Goal: Information Seeking & Learning: Learn about a topic

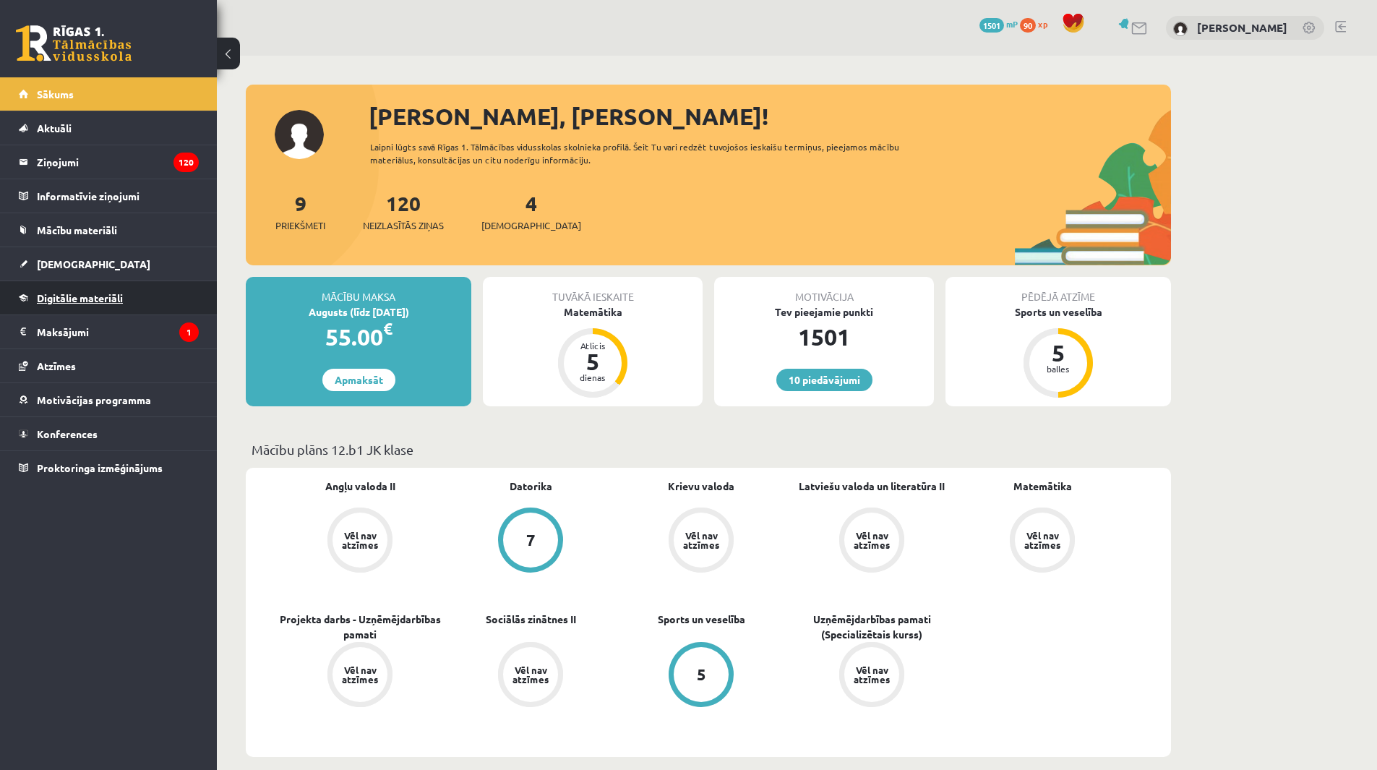
click at [95, 297] on span "Digitālie materiāli" at bounding box center [80, 297] width 86 height 13
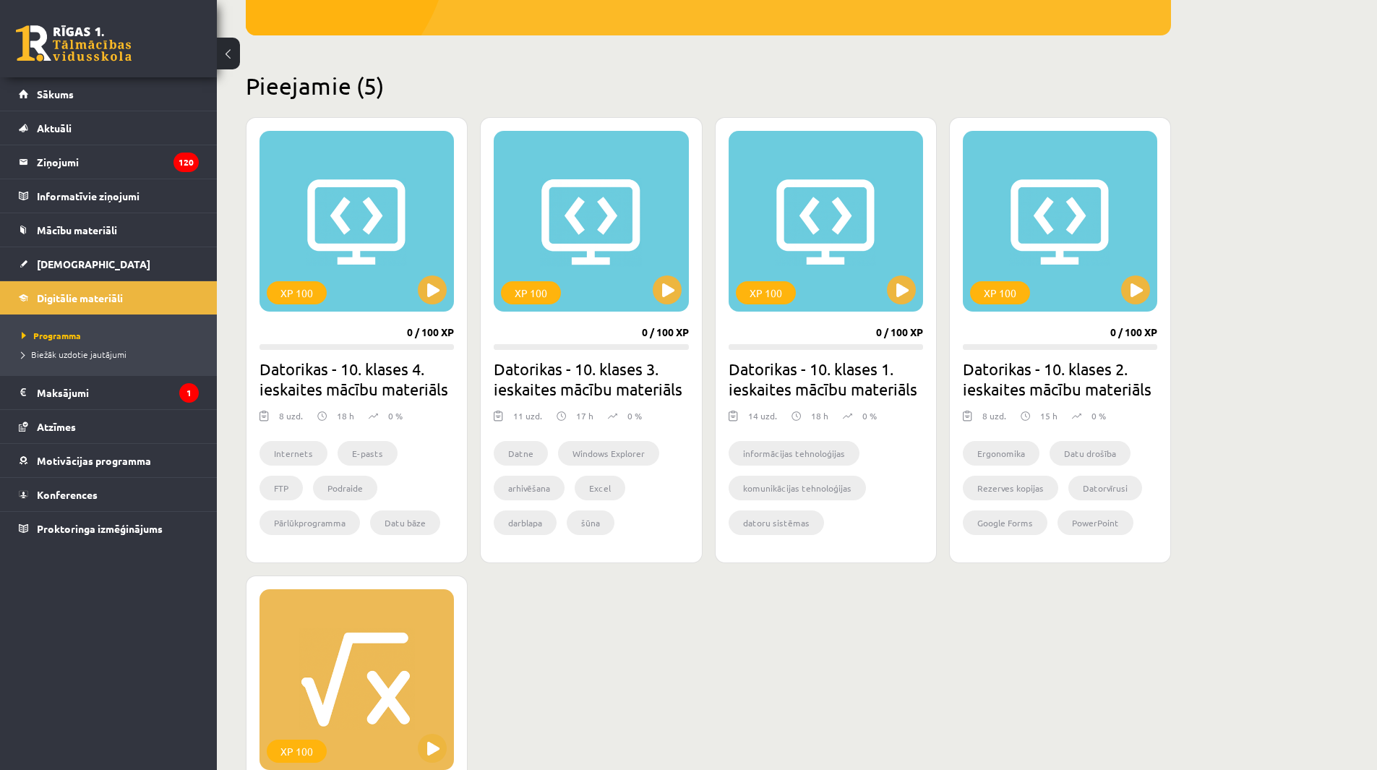
scroll to position [506, 0]
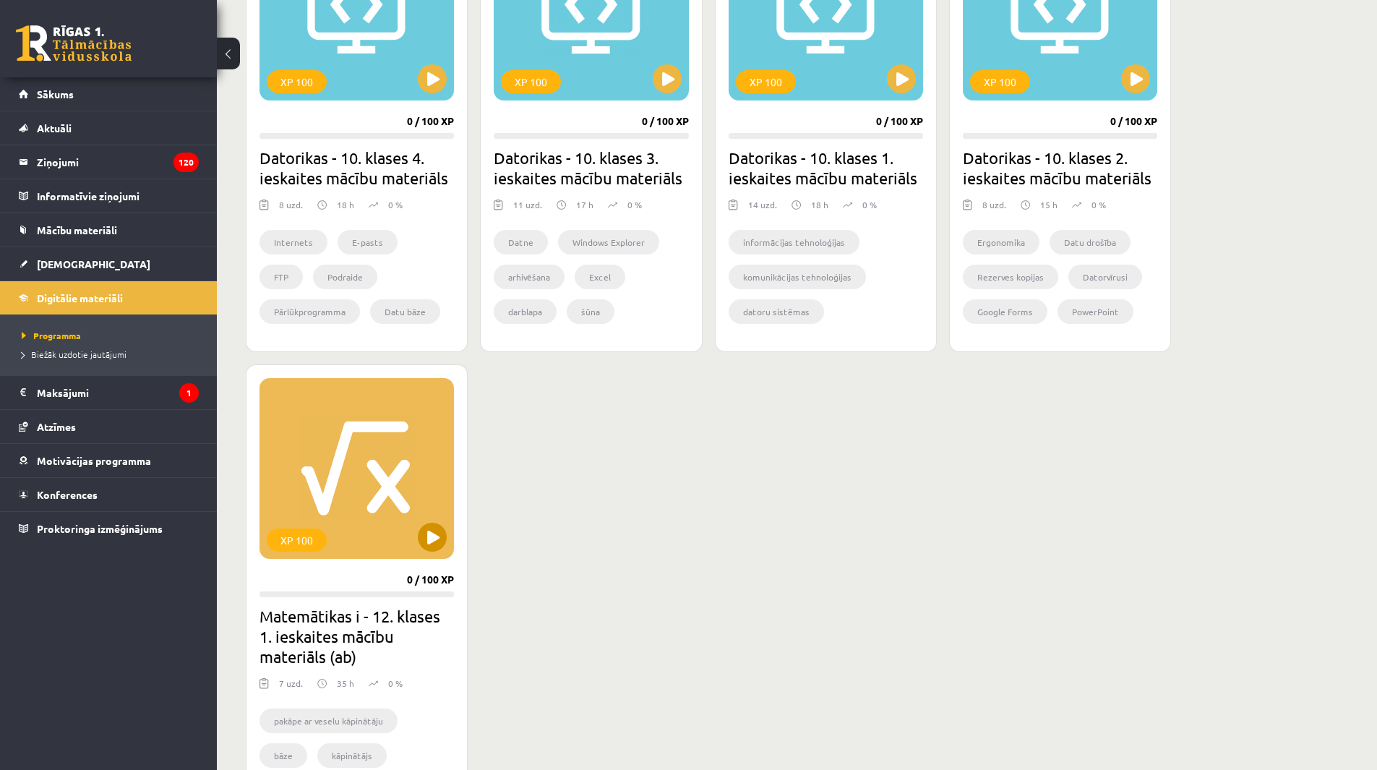
click at [337, 556] on div "XP 100" at bounding box center [356, 468] width 194 height 181
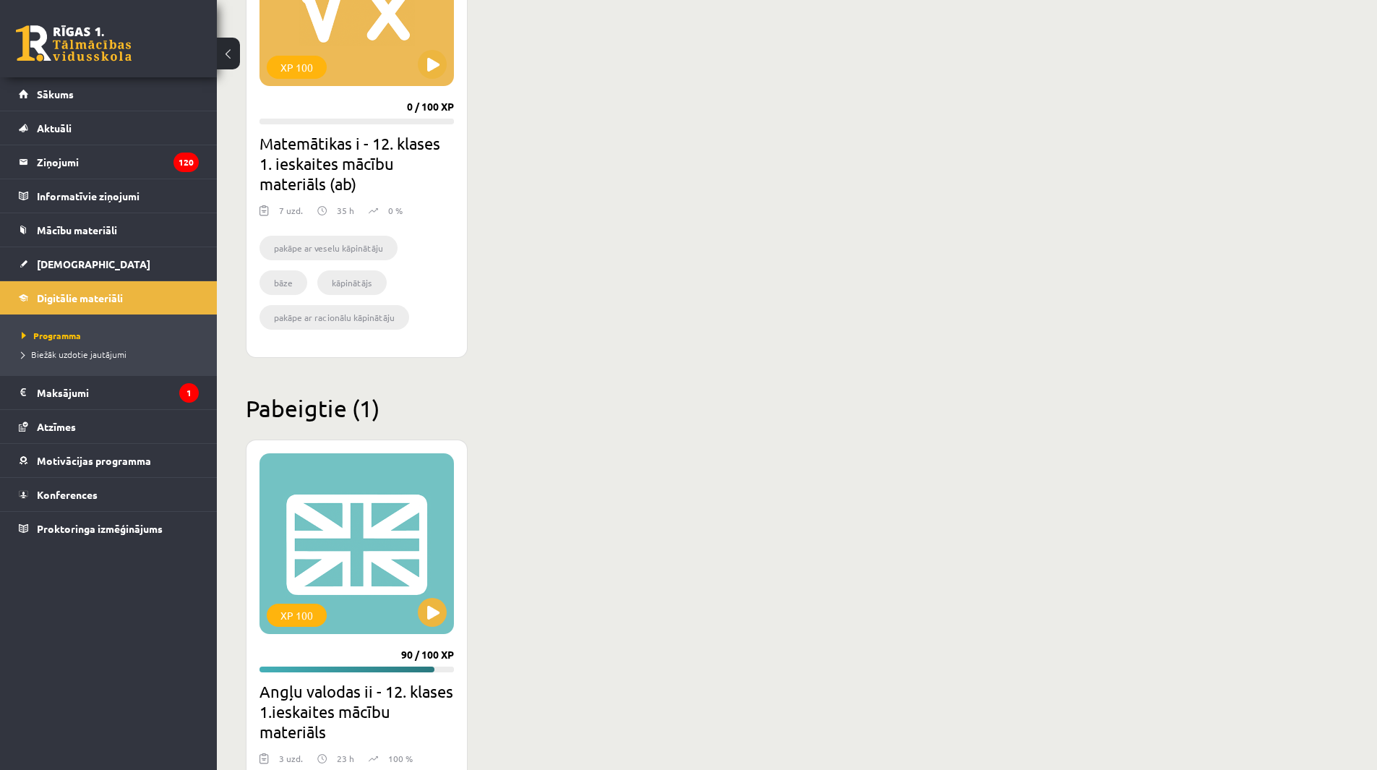
scroll to position [1143, 0]
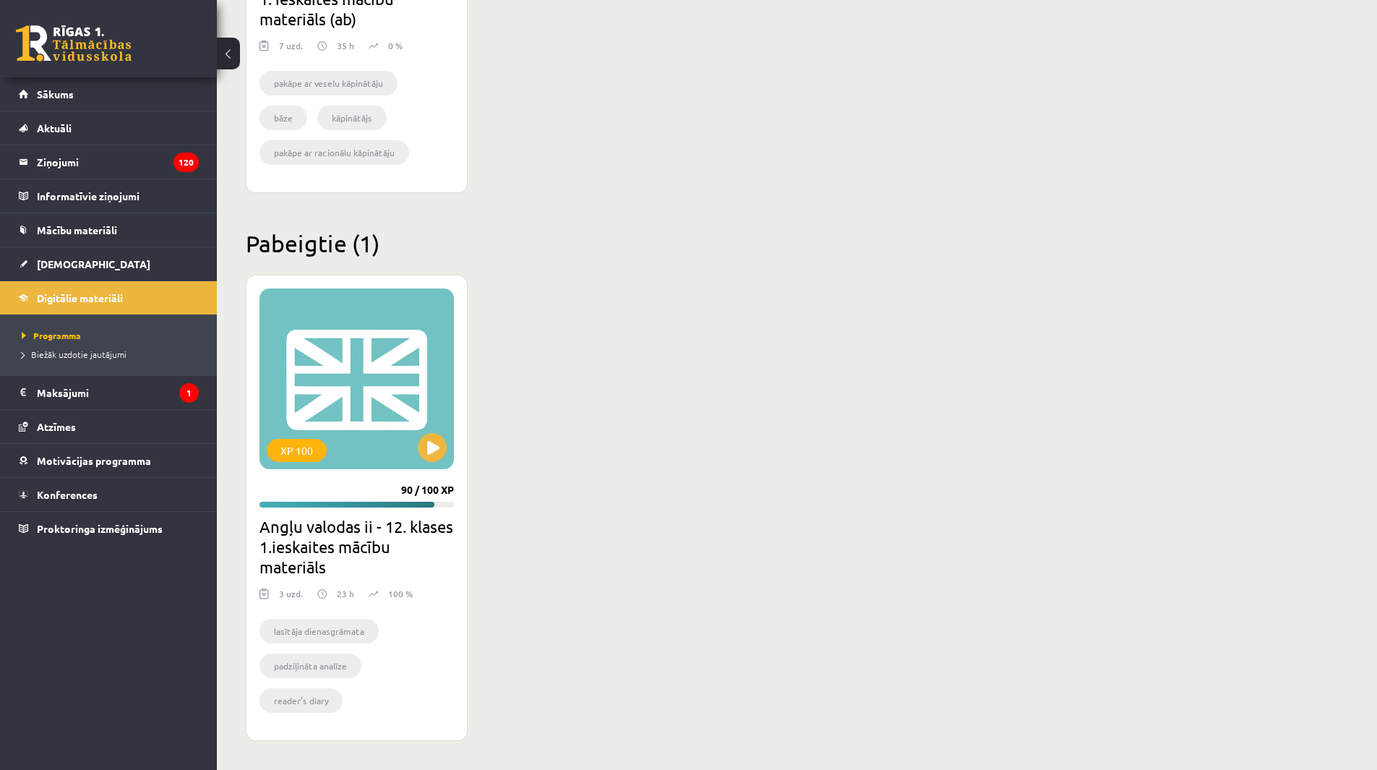
click at [361, 491] on div "XP 100 90 / 100 XP Angļu valodas ii - 12. klases 1.ieskaites mācību materiāls 3…" at bounding box center [357, 508] width 222 height 466
click at [424, 457] on button at bounding box center [432, 447] width 29 height 29
click at [343, 433] on div "XP 100" at bounding box center [356, 378] width 194 height 181
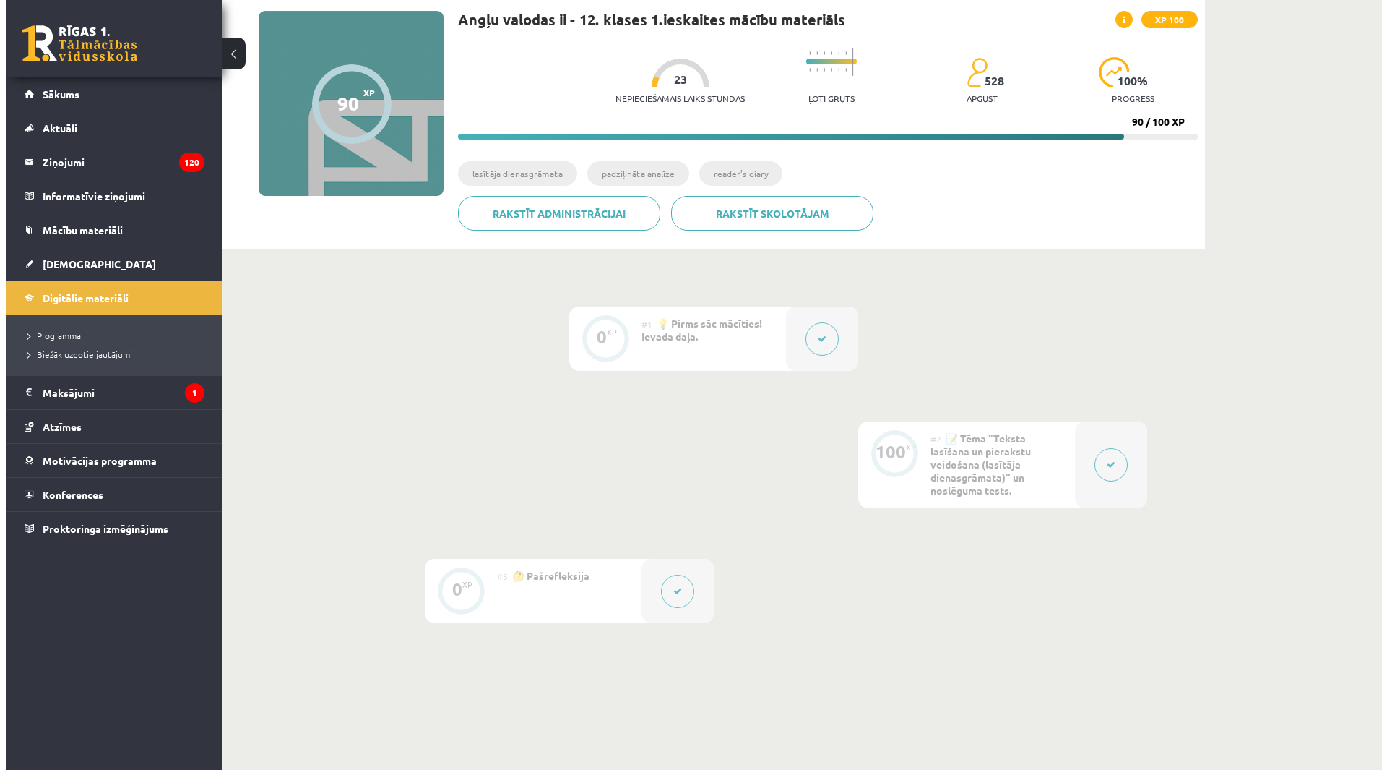
scroll to position [206, 0]
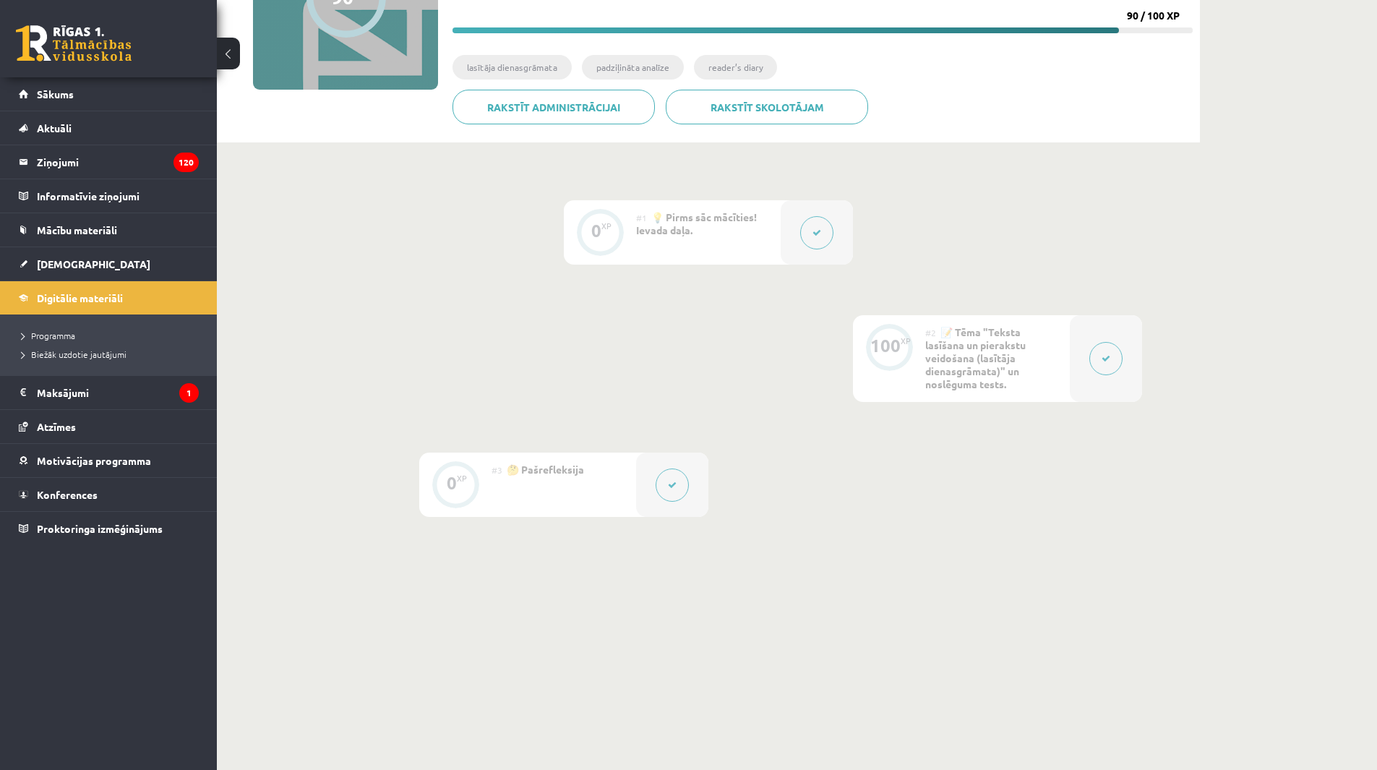
click at [1099, 350] on button at bounding box center [1105, 358] width 33 height 33
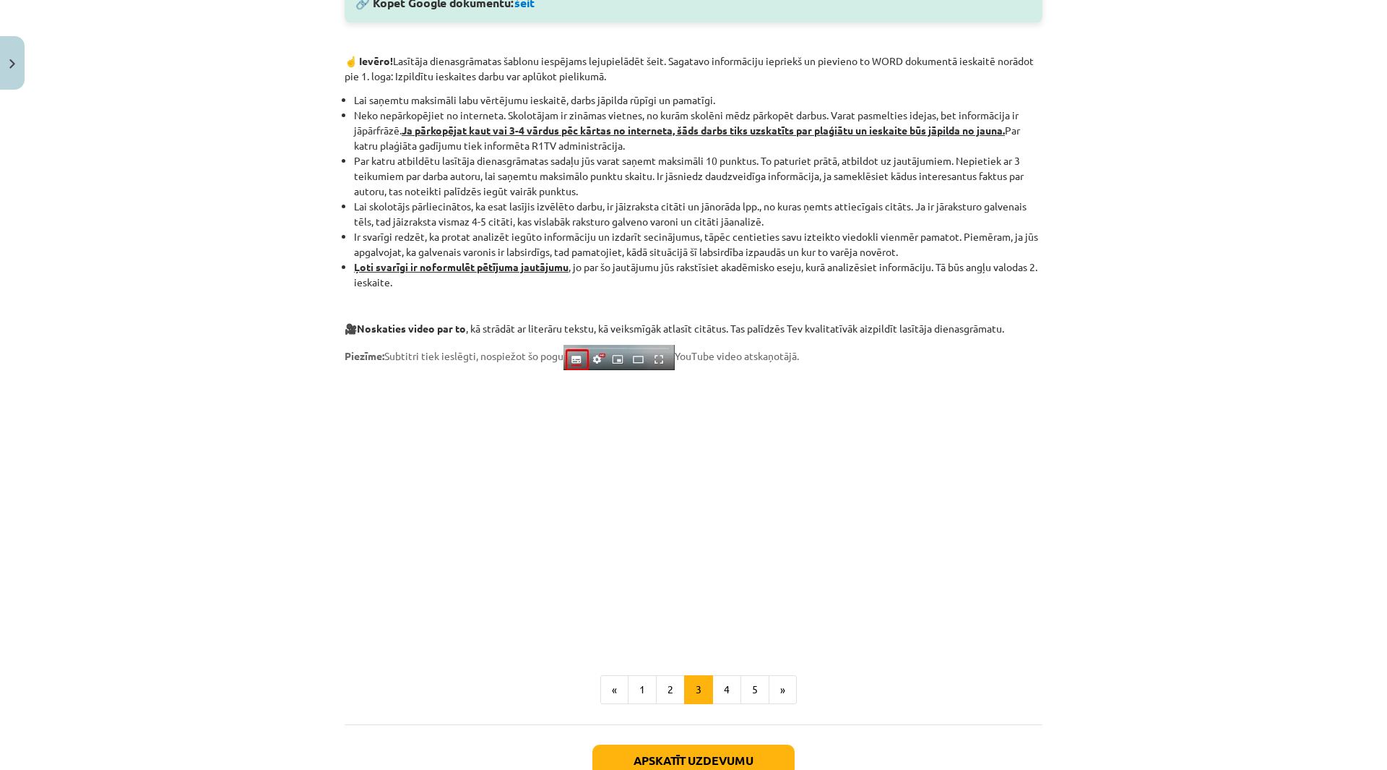
scroll to position [1015, 0]
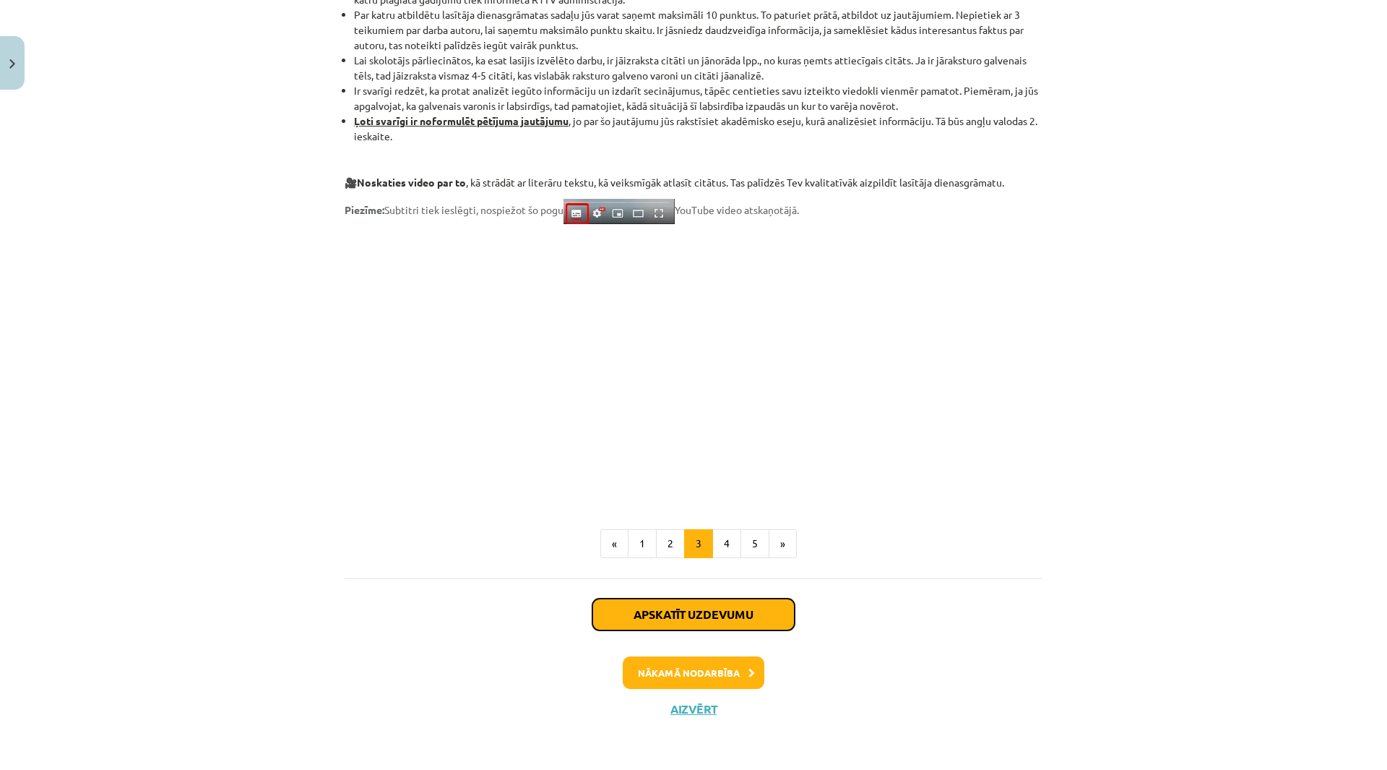
click at [702, 603] on button "Apskatīt uzdevumu" at bounding box center [694, 614] width 202 height 32
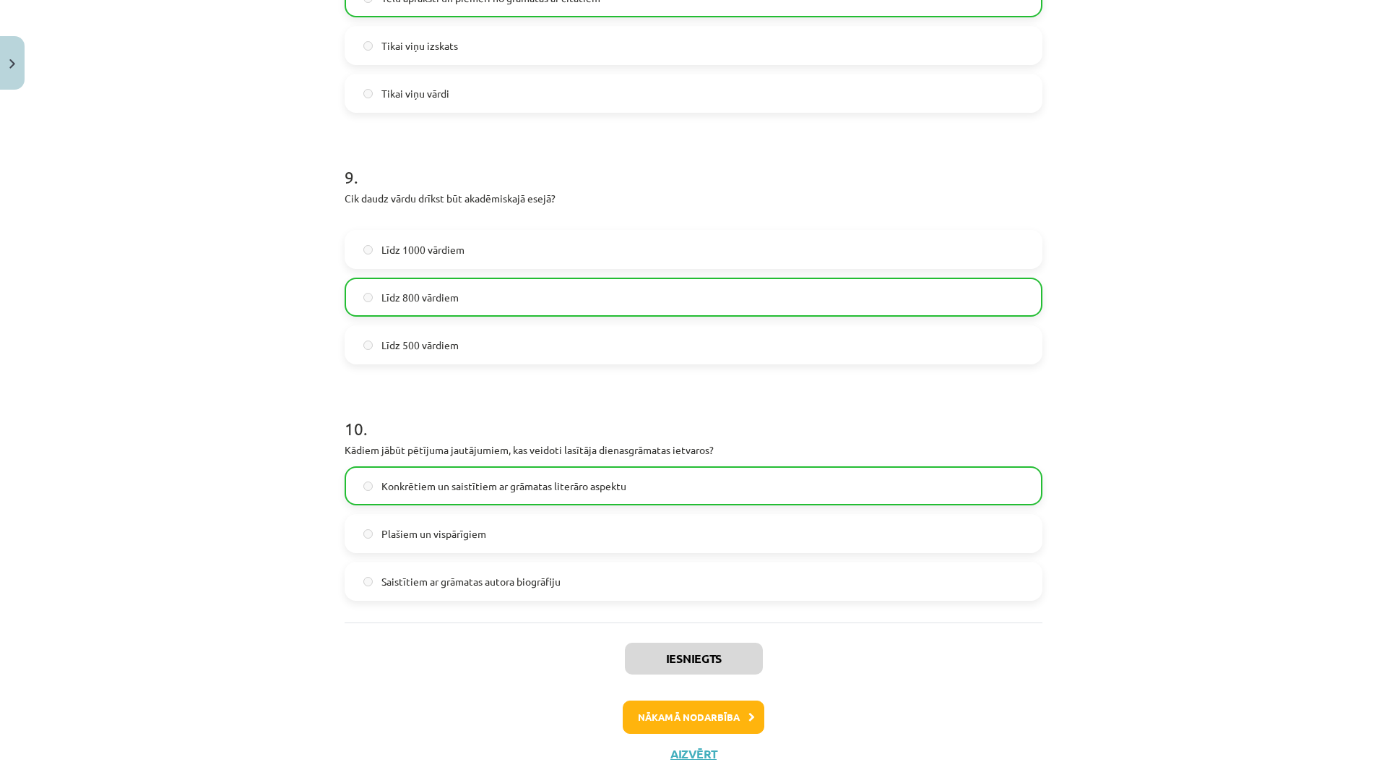
scroll to position [2104, 0]
